Goal: Task Accomplishment & Management: Manage account settings

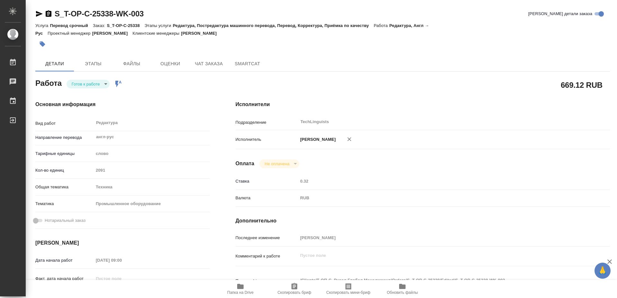
click at [238, 291] on span "Папка на Drive" at bounding box center [240, 292] width 26 height 5
drag, startPoint x: 91, startPoint y: 86, endPoint x: 96, endPoint y: 76, distance: 10.8
click at [92, 85] on body "🙏 .cls-1 fill:#fff; AWATERA Mayorov Anton Работы 0 Чаты График Выйти S_T-OP-C-2…" at bounding box center [308, 149] width 617 height 298
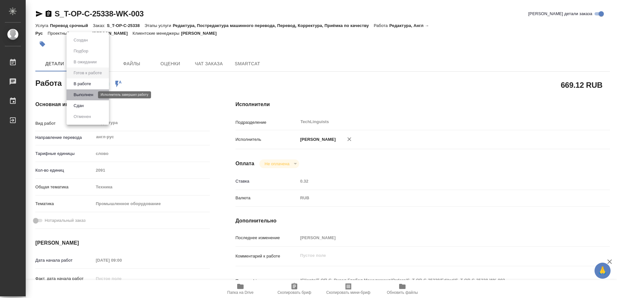
click at [88, 96] on button "Выполнен" at bounding box center [83, 94] width 23 height 7
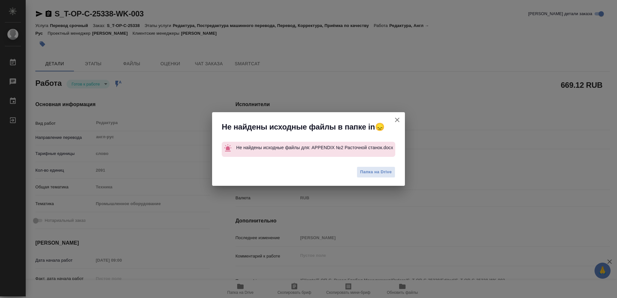
type textarea "x"
